Goal: Check status: Check status

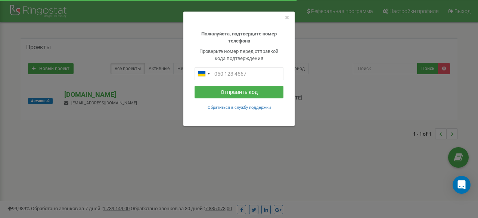
click at [126, 124] on div "× Пожалуйста, подтвердите номер телефона Проверьте номер перед отправкой кода п…" at bounding box center [239, 109] width 478 height 218
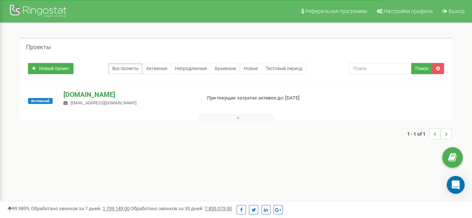
click at [83, 92] on p "[DOMAIN_NAME]" at bounding box center [128, 95] width 131 height 10
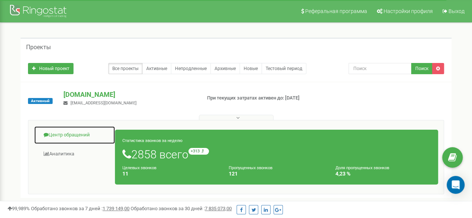
click at [74, 137] on link "Центр обращений" at bounding box center [74, 135] width 81 height 18
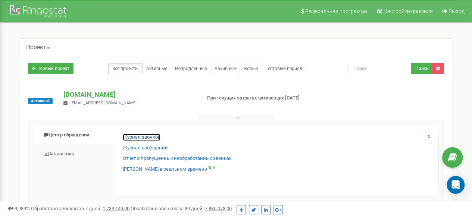
click at [143, 134] on link "Журнал звонков" at bounding box center [142, 137] width 38 height 7
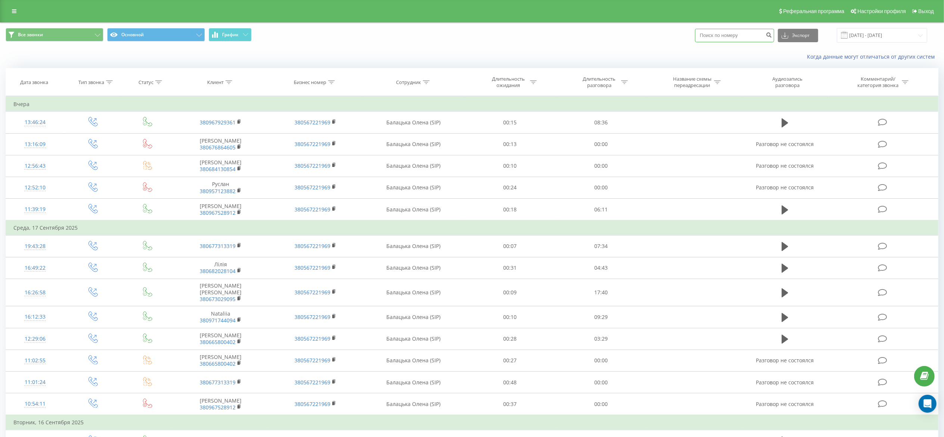
click at [709, 37] on input at bounding box center [734, 35] width 79 height 13
paste input "380686066815"
type input "380686066815"
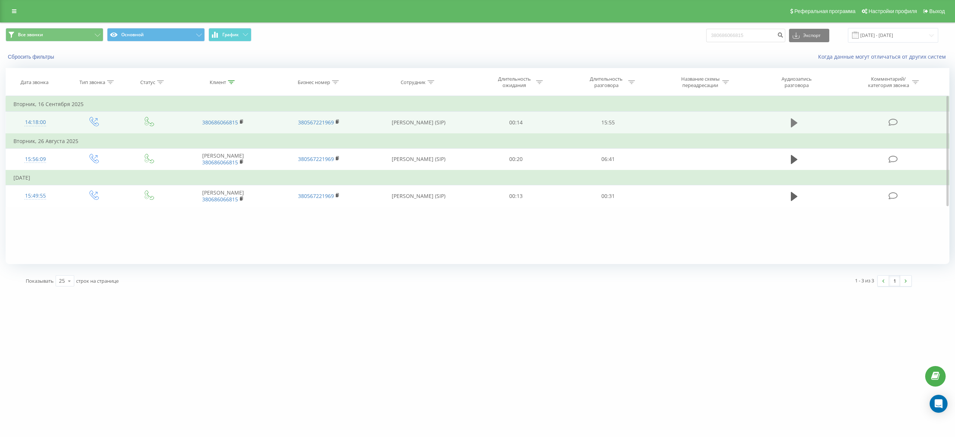
click at [798, 123] on button at bounding box center [794, 122] width 11 height 11
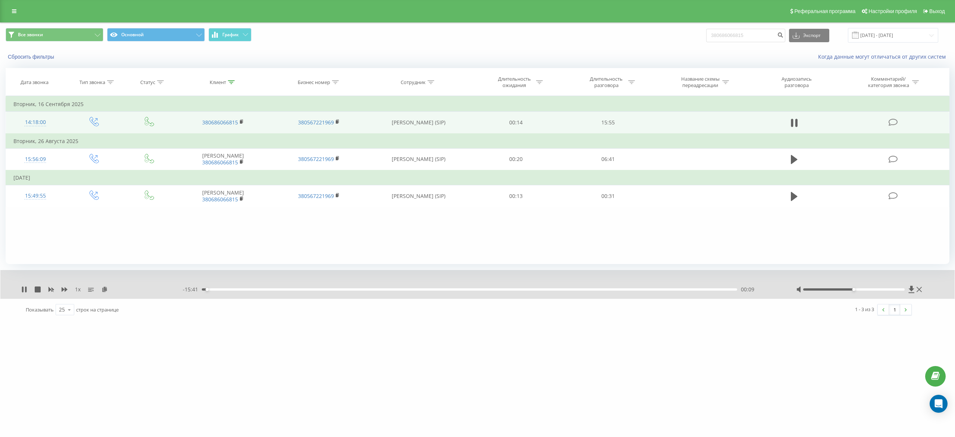
click at [264, 290] on div "00:09" at bounding box center [470, 289] width 536 height 2
